Goal: Transaction & Acquisition: Purchase product/service

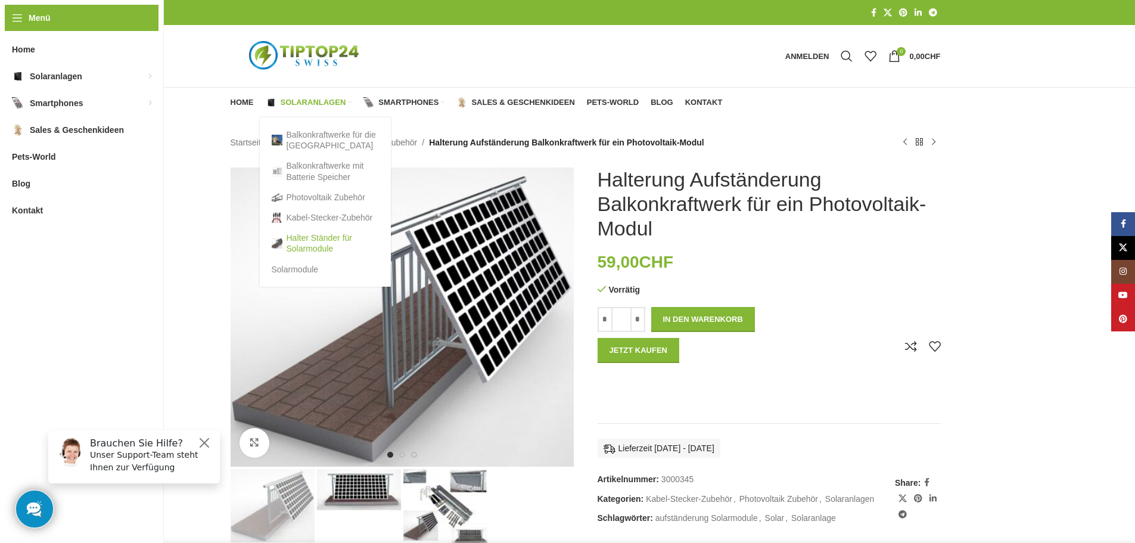
click at [309, 240] on link "Halter Ständer für Solarmodule" at bounding box center [325, 243] width 107 height 31
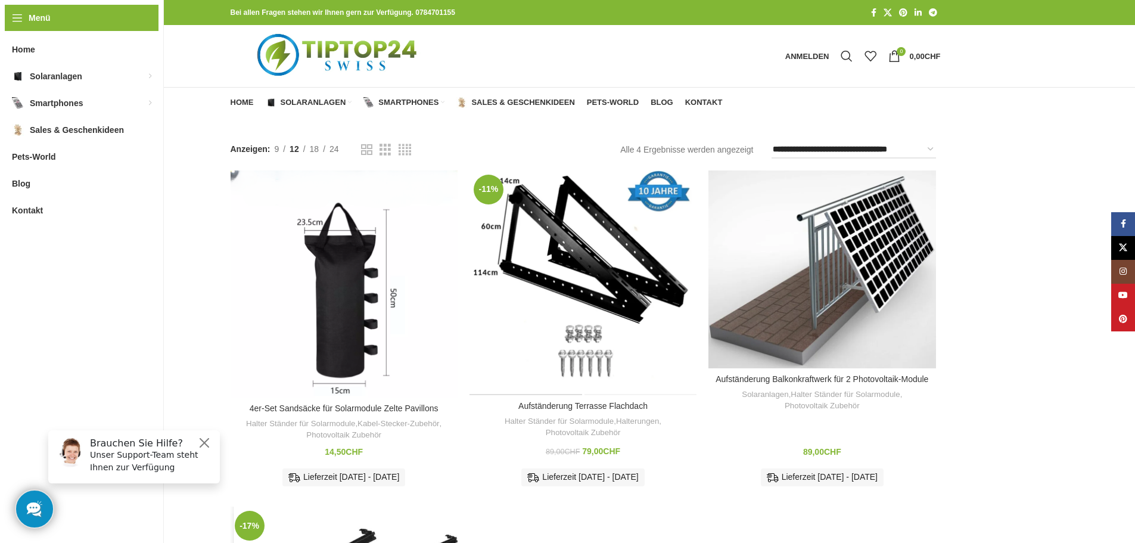
click at [564, 244] on div "Aufständerung Terrasse Flachdach" at bounding box center [526, 282] width 114 height 225
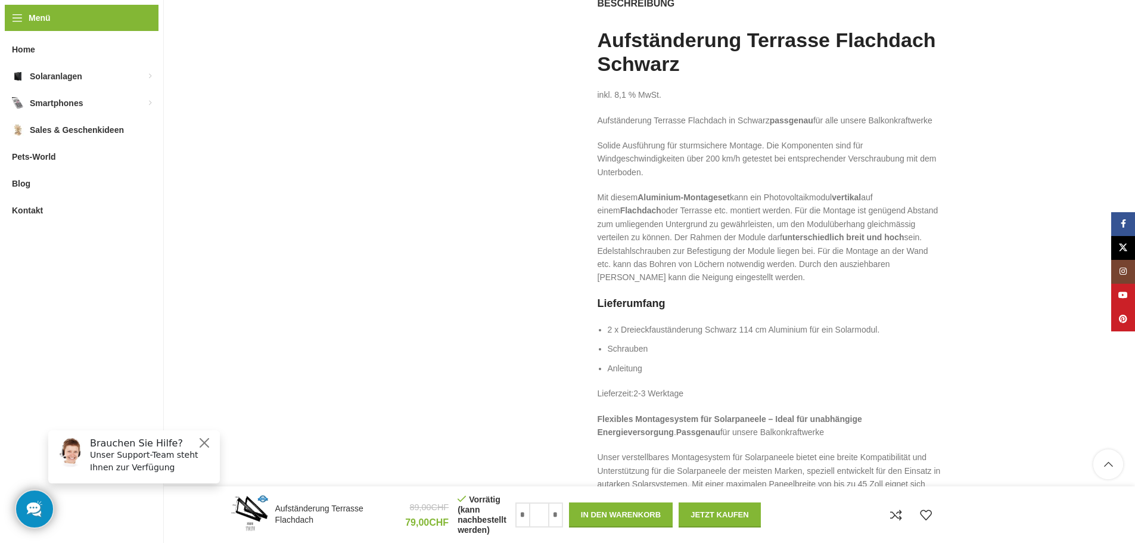
scroll to position [596, 0]
